Goal: Transaction & Acquisition: Subscribe to service/newsletter

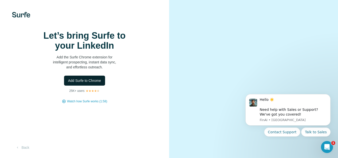
click at [88, 86] on button "Add Surfe to Chrome" at bounding box center [84, 81] width 41 height 10
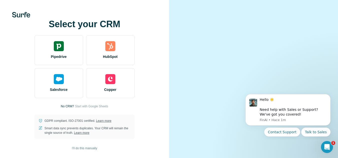
click at [168, 54] on div "Select your CRM Pipedrive HubSpot Salesforce Copper No CRM? Start with Google S…" at bounding box center [84, 79] width 169 height 158
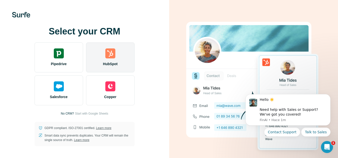
click at [115, 65] on span "HubSpot" at bounding box center [110, 64] width 15 height 5
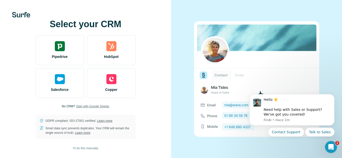
click at [103, 107] on span "Start with Google Sheets" at bounding box center [92, 106] width 33 height 5
click at [332, 95] on icon "Dismiss notification" at bounding box center [333, 96] width 3 height 3
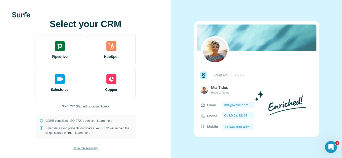
click at [92, 149] on span "I’ll do this manually" at bounding box center [85, 148] width 25 height 5
